Goal: Navigation & Orientation: Find specific page/section

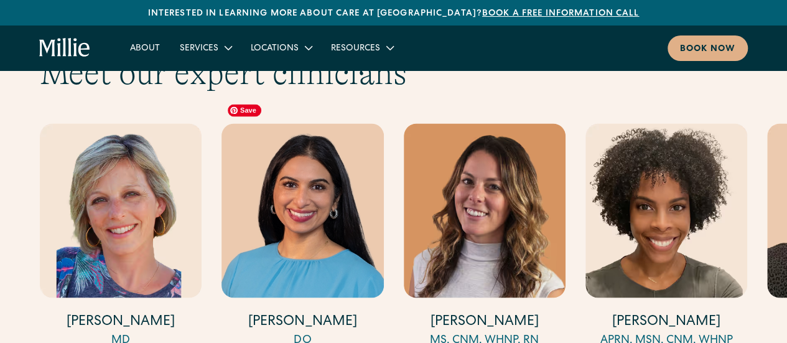
scroll to position [3359, 0]
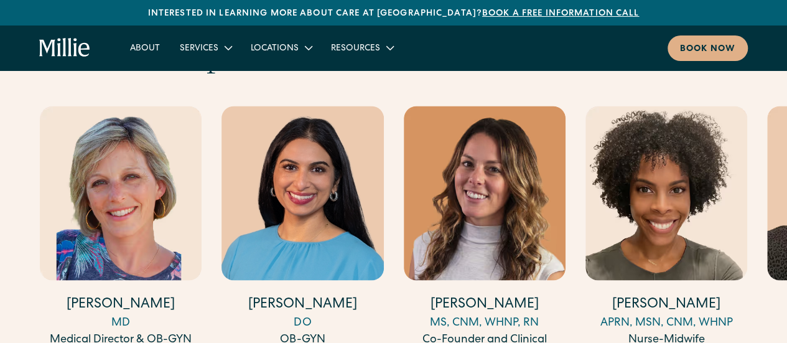
click at [779, 338] on div "Meet our expert clinicians [PERSON_NAME] MD Medical Director & OB-GYN [PERSON_N…" at bounding box center [393, 224] width 787 height 374
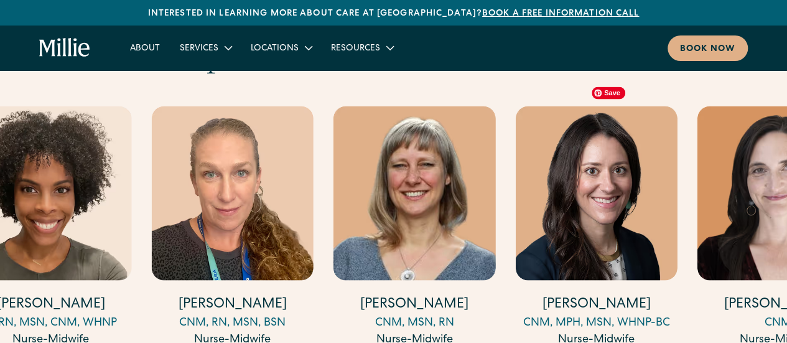
click at [100, 248] on img "4 / 17" at bounding box center [51, 193] width 162 height 174
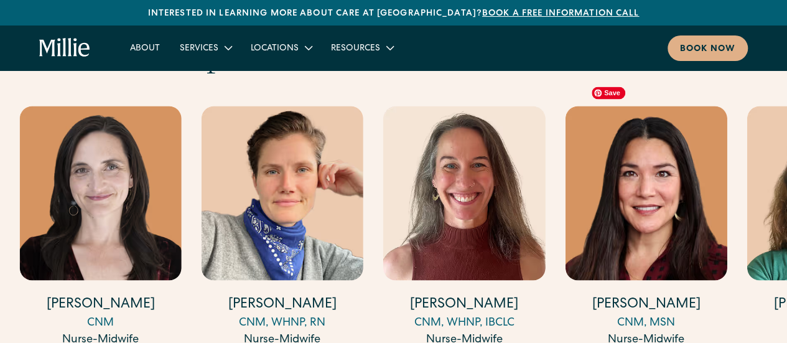
click at [108, 198] on img "8 / 17" at bounding box center [100, 193] width 162 height 174
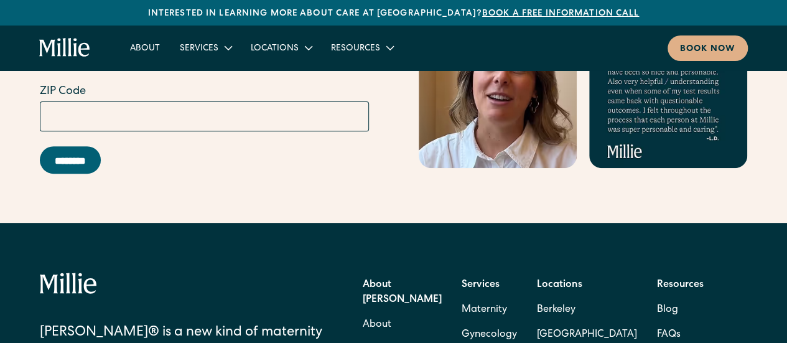
scroll to position [4914, 0]
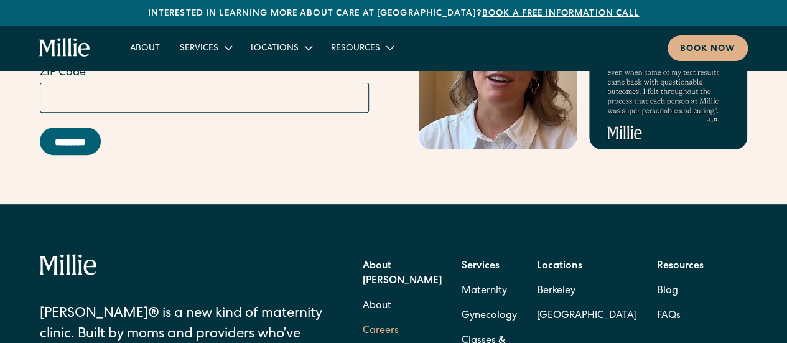
click at [379, 318] on link "Careers" at bounding box center [381, 330] width 36 height 25
